Goal: Transaction & Acquisition: Purchase product/service

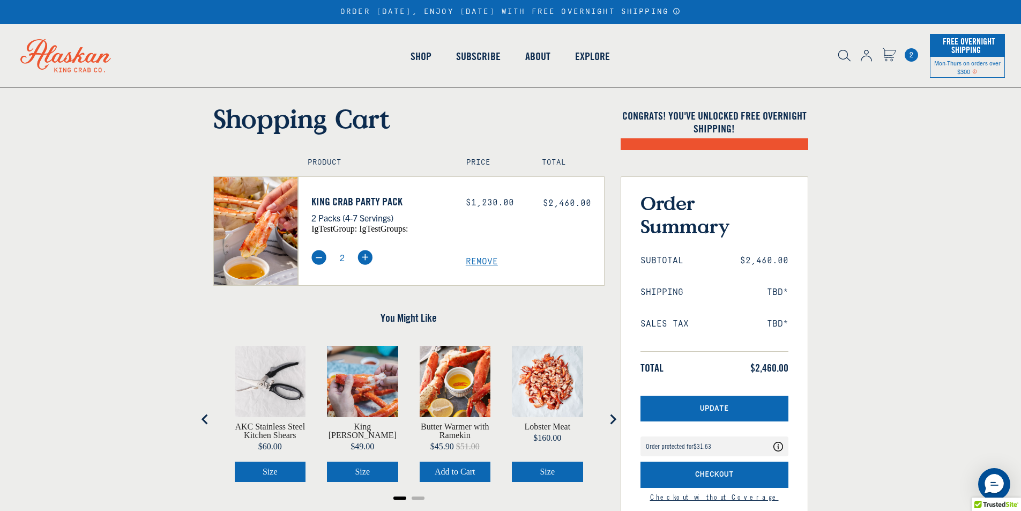
click at [318, 255] on img at bounding box center [318, 257] width 15 height 15
click at [318, 257] on img at bounding box center [318, 257] width 15 height 15
